Goal: Information Seeking & Learning: Understand process/instructions

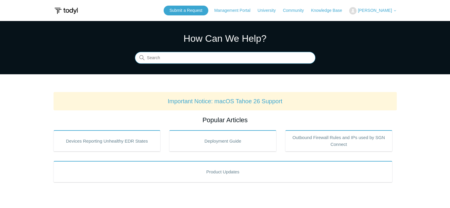
click at [194, 60] on input "Search" at bounding box center [225, 58] width 180 height 12
type input "macos seq"
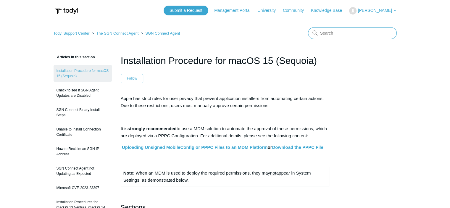
click at [339, 29] on input "Search" at bounding box center [352, 33] width 89 height 12
type input "macbook"
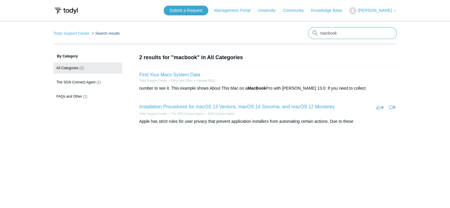
click at [351, 33] on input "macbook" at bounding box center [352, 33] width 89 height 12
type input "macos"
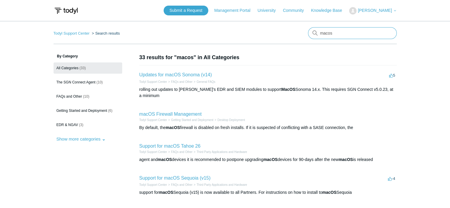
click at [358, 35] on input "macos" at bounding box center [352, 33] width 89 height 12
type input "macos sequoia"
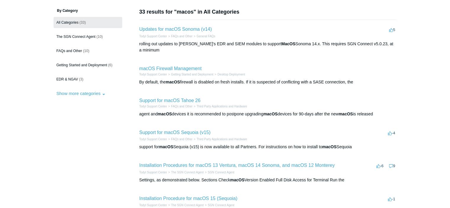
scroll to position [47, 0]
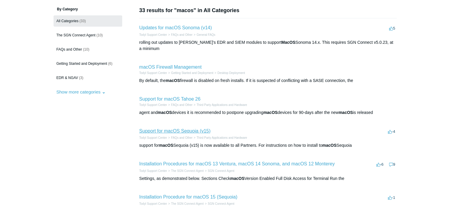
click at [190, 128] on link "Support for macOS Sequoia (v15)" at bounding box center [174, 130] width 71 height 5
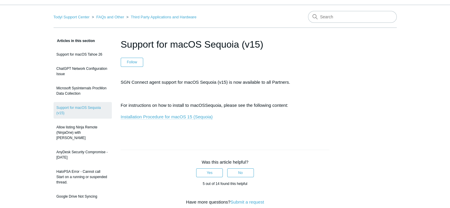
scroll to position [17, 0]
click at [169, 115] on link "Installation Procedure for macOS 15 (Sequoia)" at bounding box center [167, 115] width 92 height 5
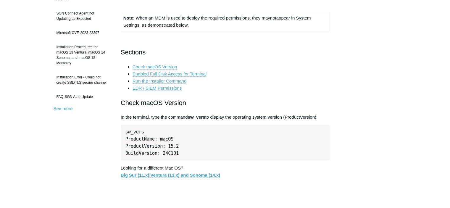
scroll to position [156, 0]
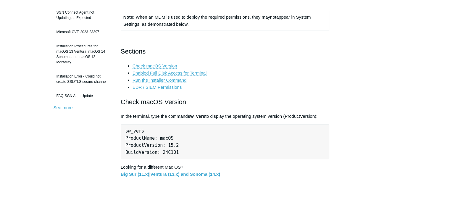
click at [174, 88] on link "EDR / SIEM Permissions" at bounding box center [156, 87] width 49 height 5
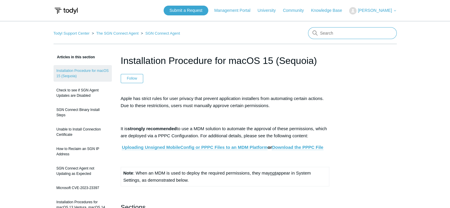
click at [330, 30] on input "Search" at bounding box center [352, 33] width 89 height 12
type input "logs macbook"
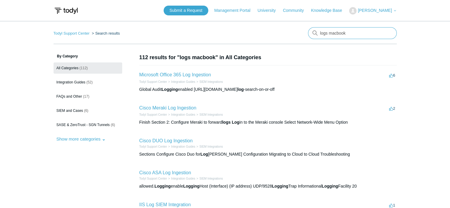
click at [320, 32] on input "logs macbook" at bounding box center [352, 33] width 89 height 12
type input "sgn logs macbook"
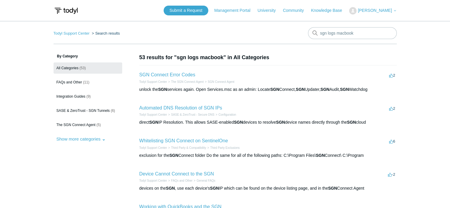
click at [72, 99] on link "Integration Guides (9)" at bounding box center [88, 96] width 69 height 11
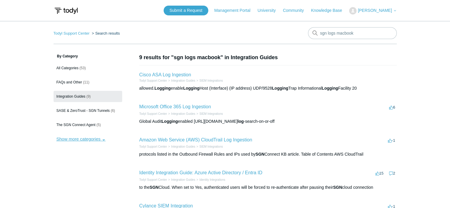
click at [73, 137] on button "Show more categories" at bounding box center [81, 138] width 55 height 11
click at [70, 32] on link "Todyl Support Center" at bounding box center [72, 33] width 36 height 4
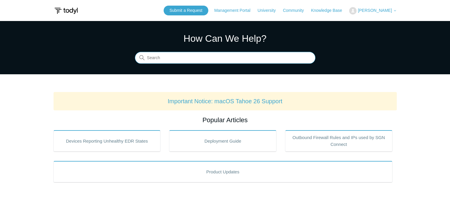
click at [247, 56] on input "Search" at bounding box center [225, 58] width 180 height 12
type input "collect logs"
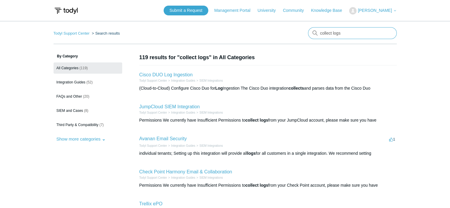
click at [353, 33] on input "collect logs" at bounding box center [352, 33] width 89 height 12
type input "collect logs sase"
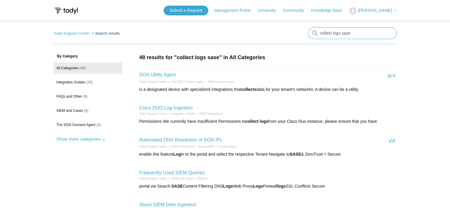
click at [333, 38] on input "collect logs sase" at bounding box center [352, 33] width 89 height 12
type input "support logs"
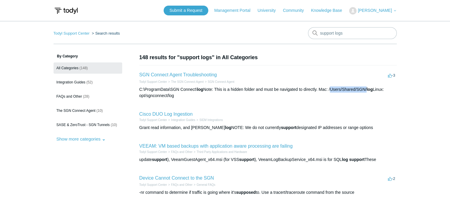
drag, startPoint x: 330, startPoint y: 90, endPoint x: 366, endPoint y: 88, distance: 35.8
click at [366, 88] on div "C:\ProgramData\SGN Connect\ log Note: This is a hidden folder and must be navig…" at bounding box center [267, 92] width 257 height 12
copy div "/Users/Shared/SGN"
click at [205, 73] on link "SGN Connect Agent Troubleshooting" at bounding box center [177, 74] width 77 height 5
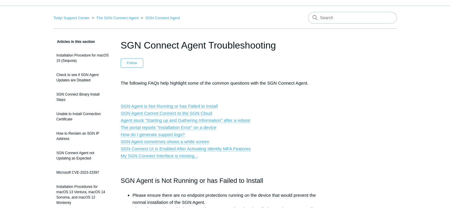
scroll to position [16, 0]
click at [167, 133] on link "How do I generate support logs?" at bounding box center [153, 133] width 64 height 5
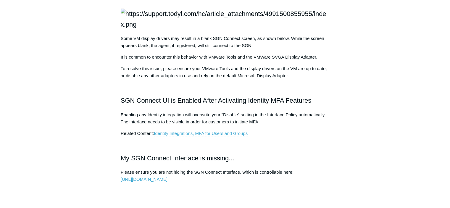
scroll to position [699, 0]
